Goal: Task Accomplishment & Management: Use online tool/utility

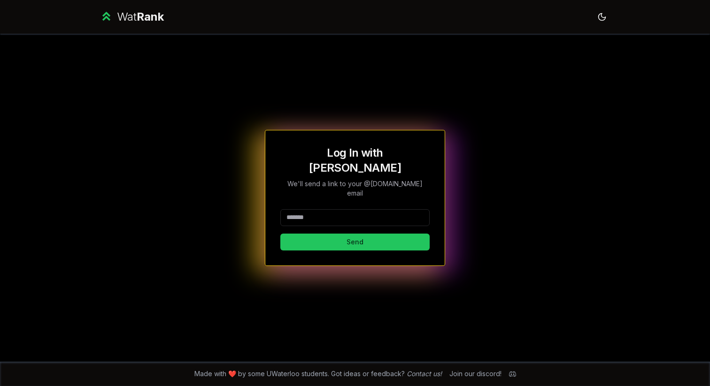
click at [320, 209] on input at bounding box center [354, 217] width 149 height 17
click at [339, 234] on button "Send" at bounding box center [354, 242] width 149 height 17
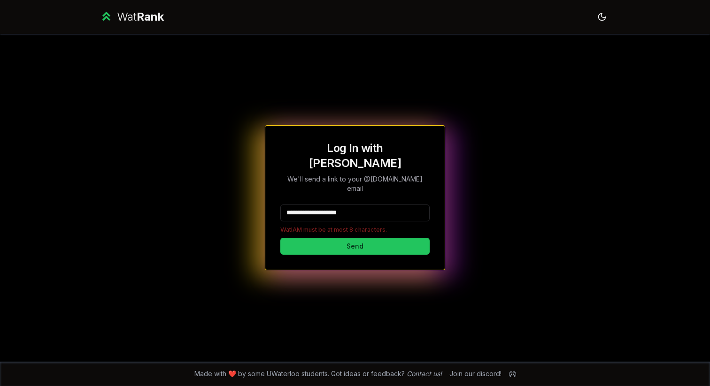
drag, startPoint x: 376, startPoint y: 201, endPoint x: 321, endPoint y: 202, distance: 54.5
click at [321, 205] on input "**********" at bounding box center [354, 213] width 149 height 17
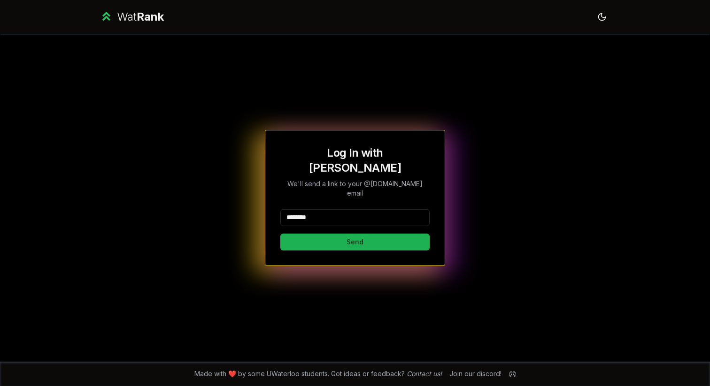
type input "********"
click at [319, 234] on button "Send" at bounding box center [354, 242] width 149 height 17
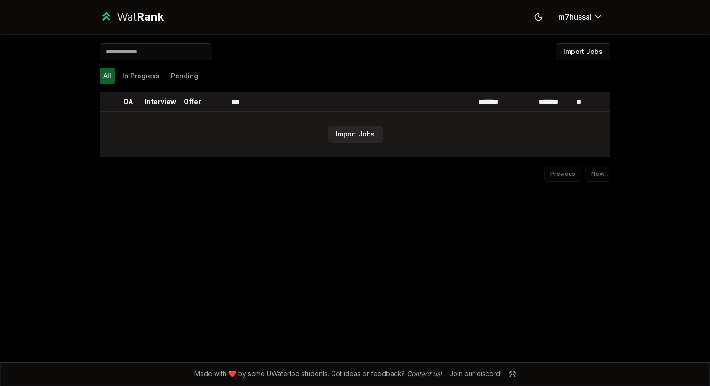
click at [348, 132] on button "Import Jobs" at bounding box center [355, 134] width 55 height 17
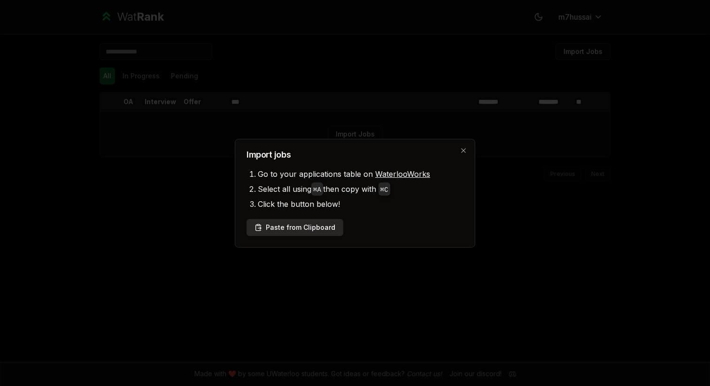
click at [275, 229] on button "Paste from Clipboard" at bounding box center [295, 227] width 97 height 17
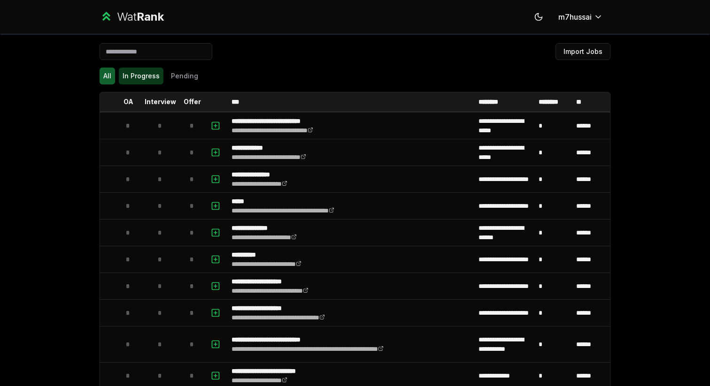
click at [144, 78] on button "In Progress" at bounding box center [141, 76] width 45 height 17
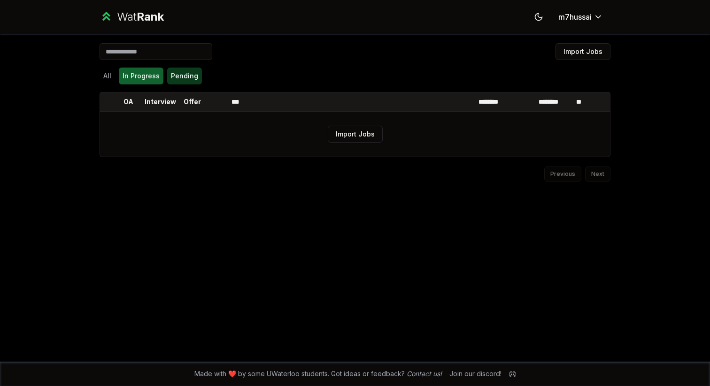
click at [193, 74] on button "Pending" at bounding box center [184, 76] width 35 height 17
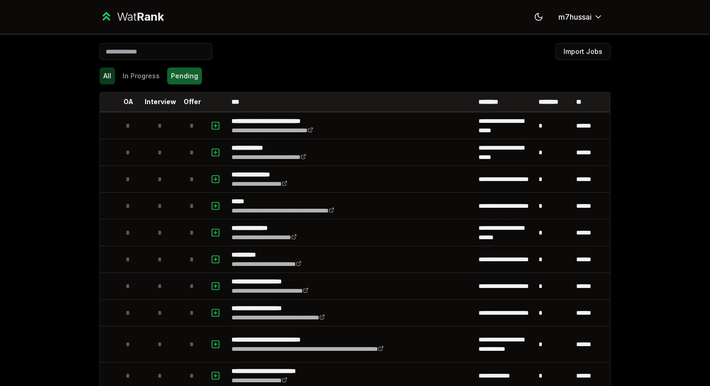
click at [112, 75] on button "All" at bounding box center [107, 76] width 15 height 17
